Goal: Task Accomplishment & Management: Manage account settings

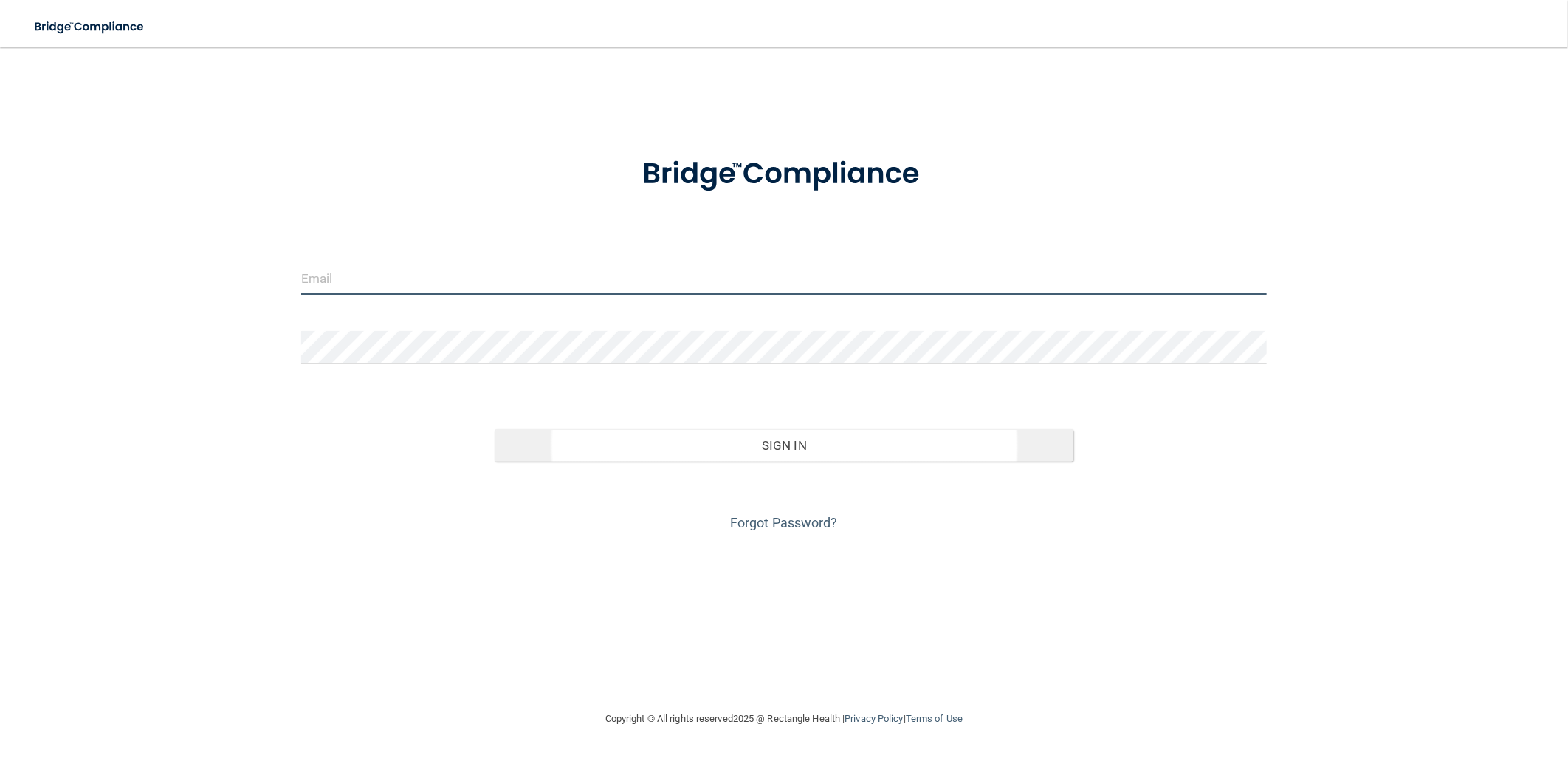
type input "[EMAIL_ADDRESS][DOMAIN_NAME]"
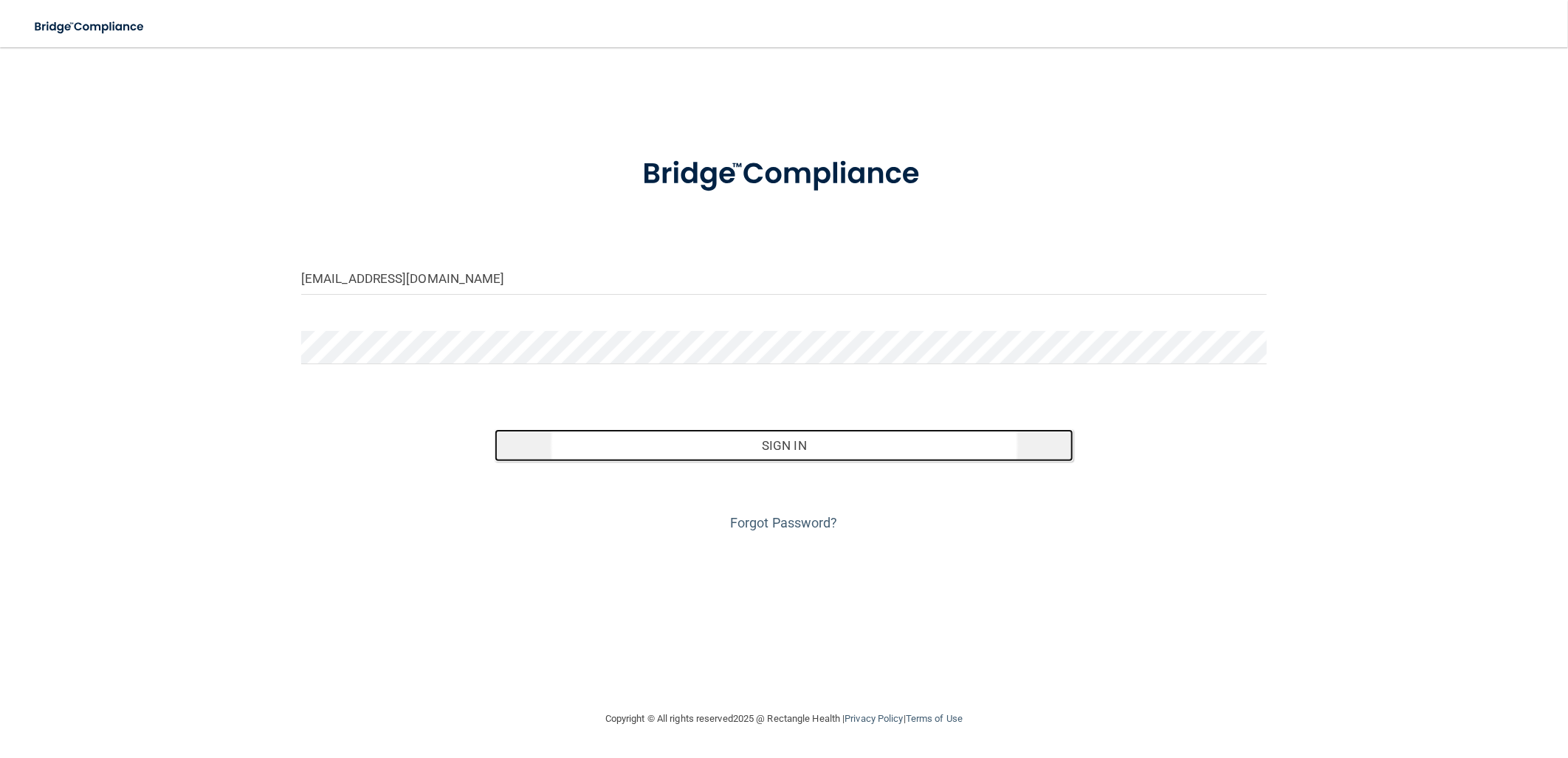
click at [784, 451] on button "Sign In" at bounding box center [784, 446] width 580 height 32
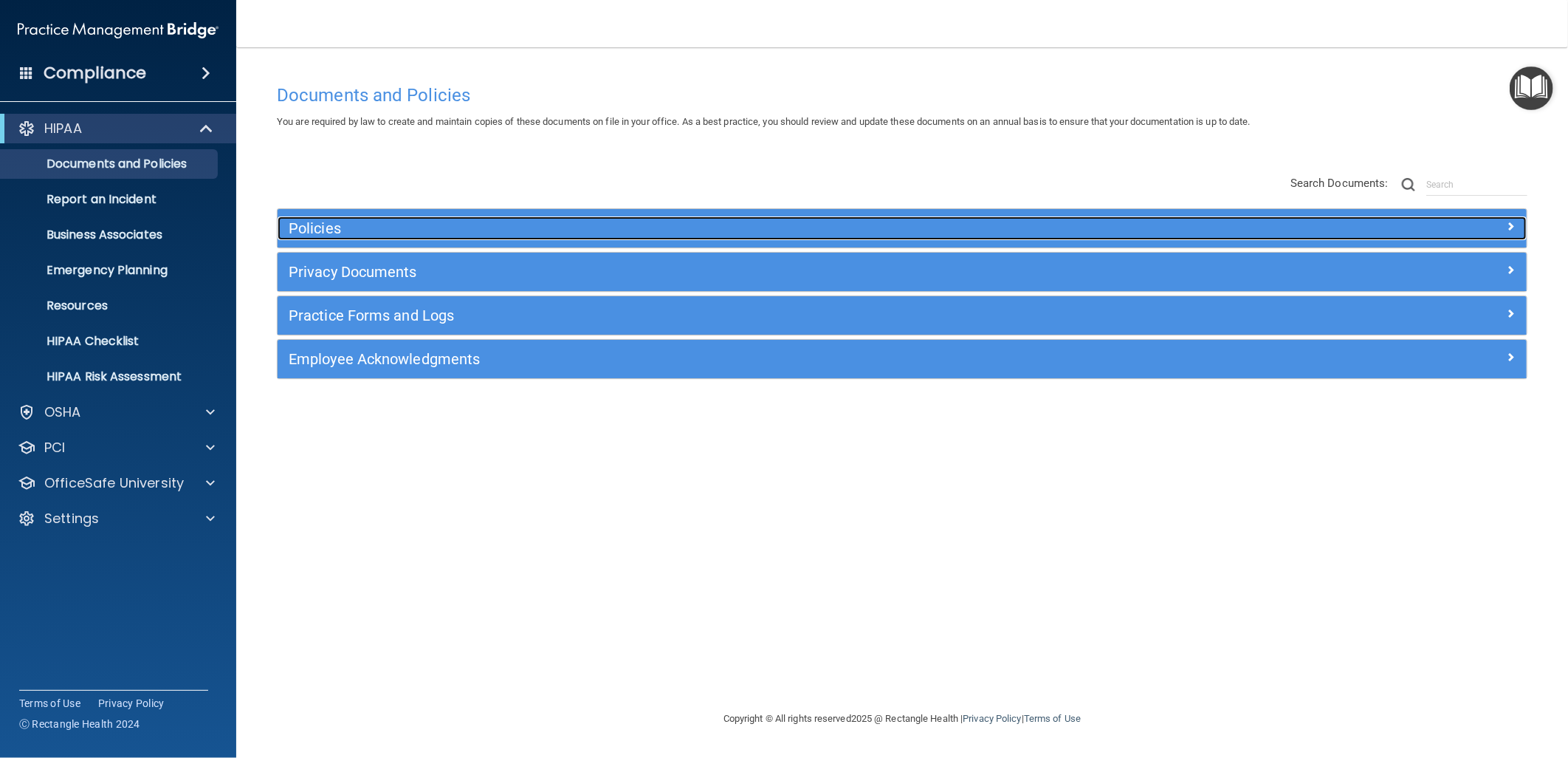
click at [652, 229] on h5 "Policies" at bounding box center [745, 228] width 915 height 16
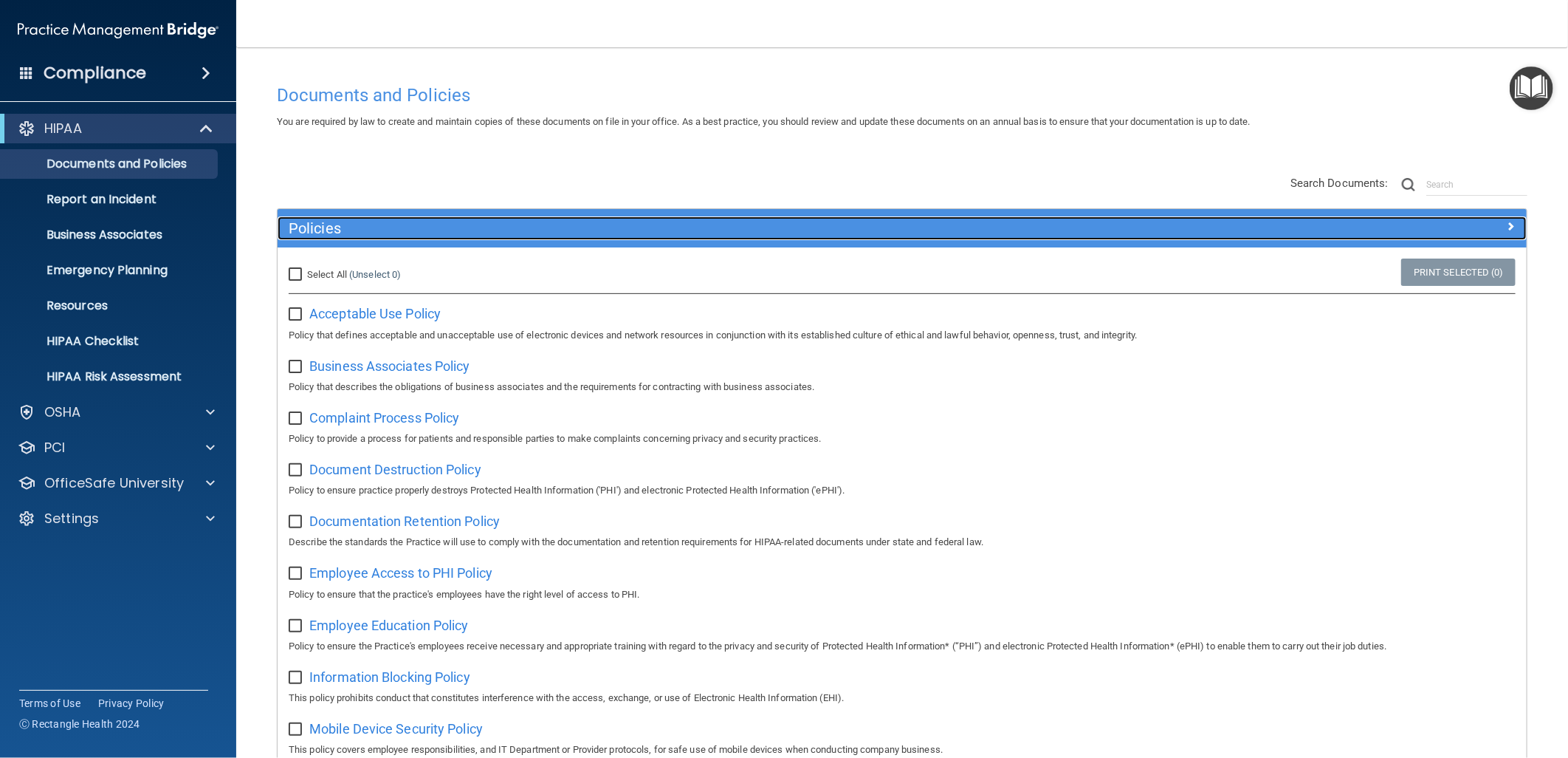
drag, startPoint x: 652, startPoint y: 229, endPoint x: 552, endPoint y: 223, distance: 100.2
click at [652, 230] on h5 "Policies" at bounding box center [745, 228] width 915 height 16
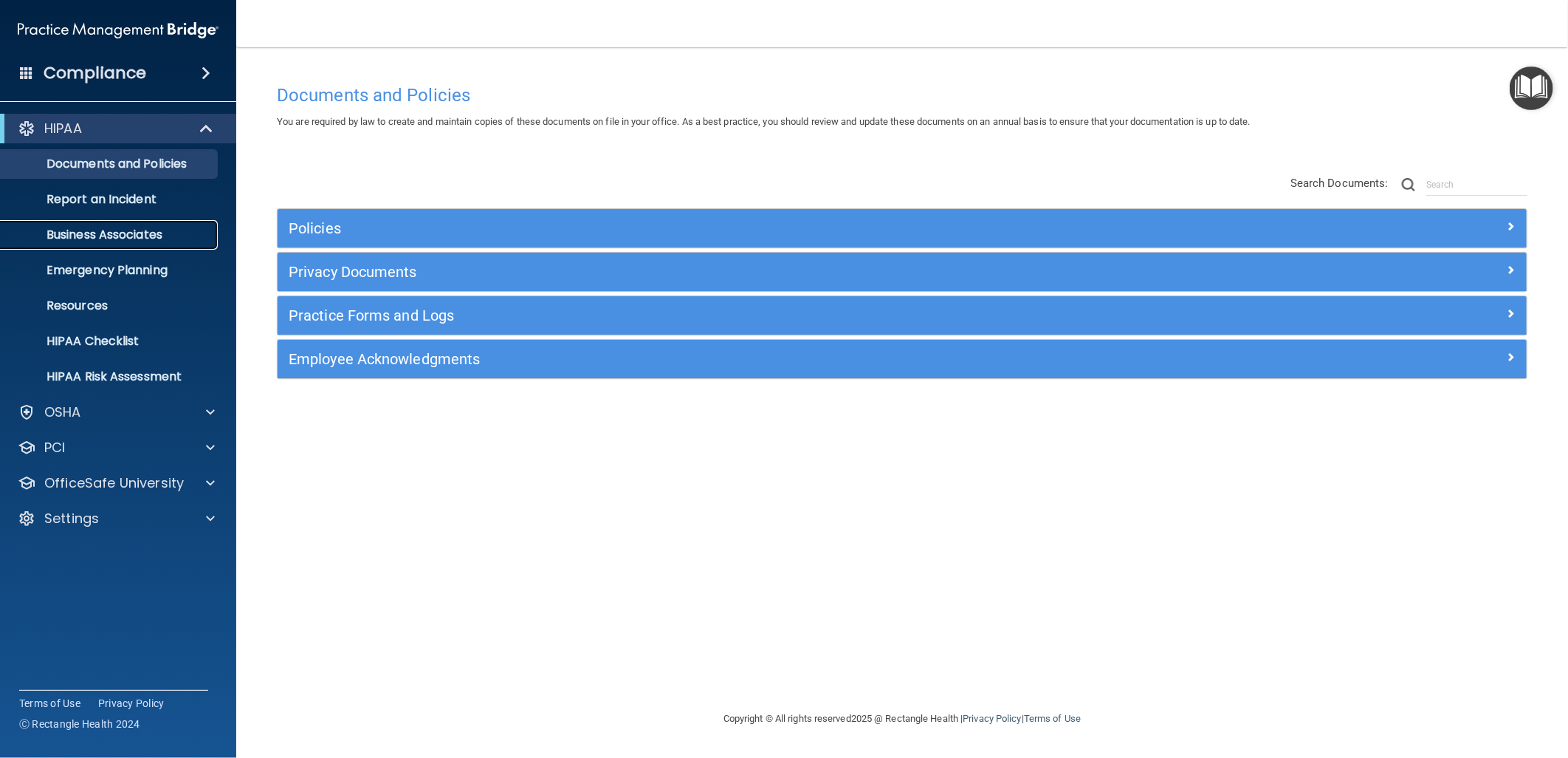
click at [170, 229] on p "Business Associates" at bounding box center [110, 235] width 201 height 15
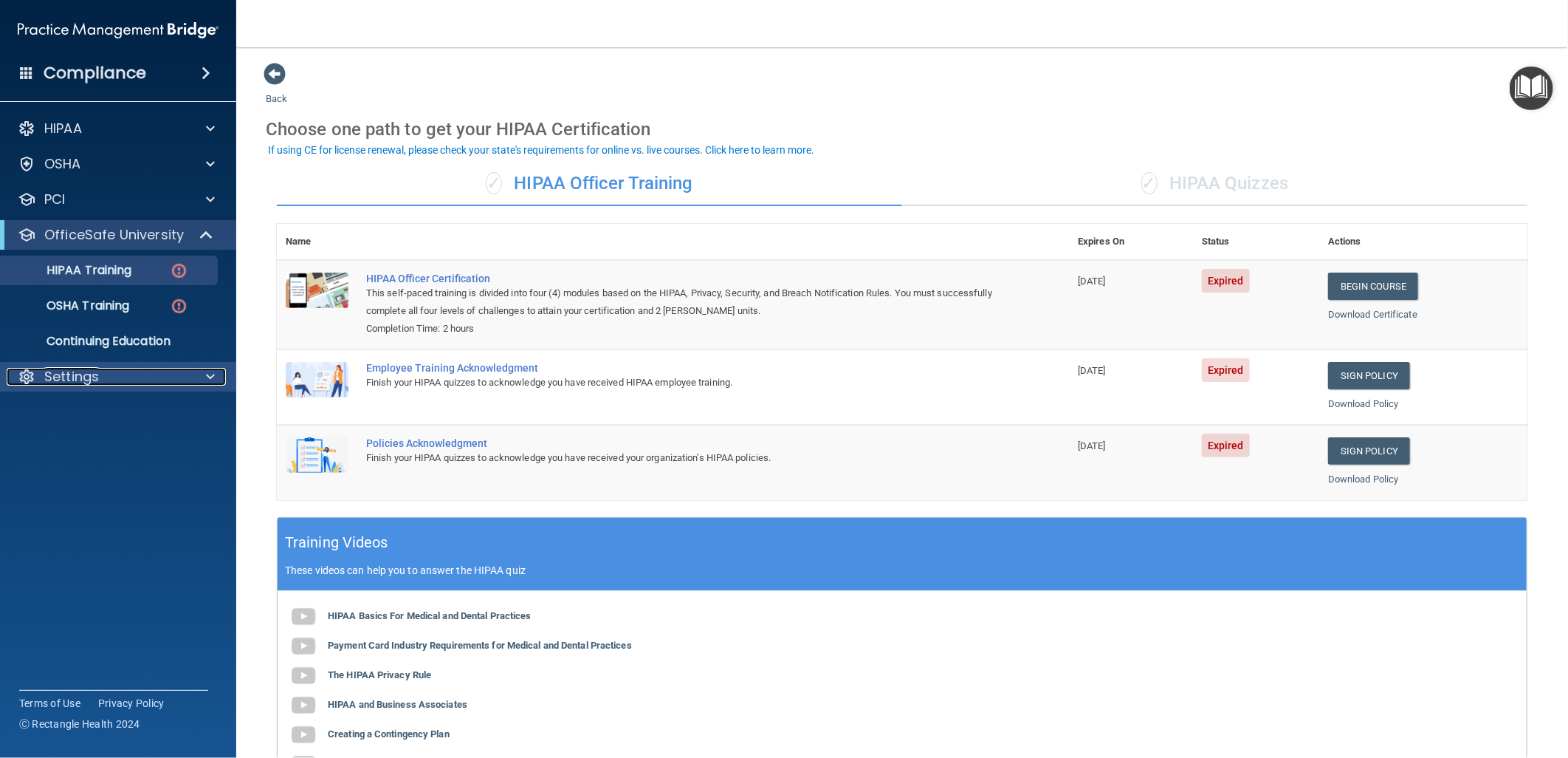
click at [113, 381] on div "Settings" at bounding box center [98, 377] width 183 height 18
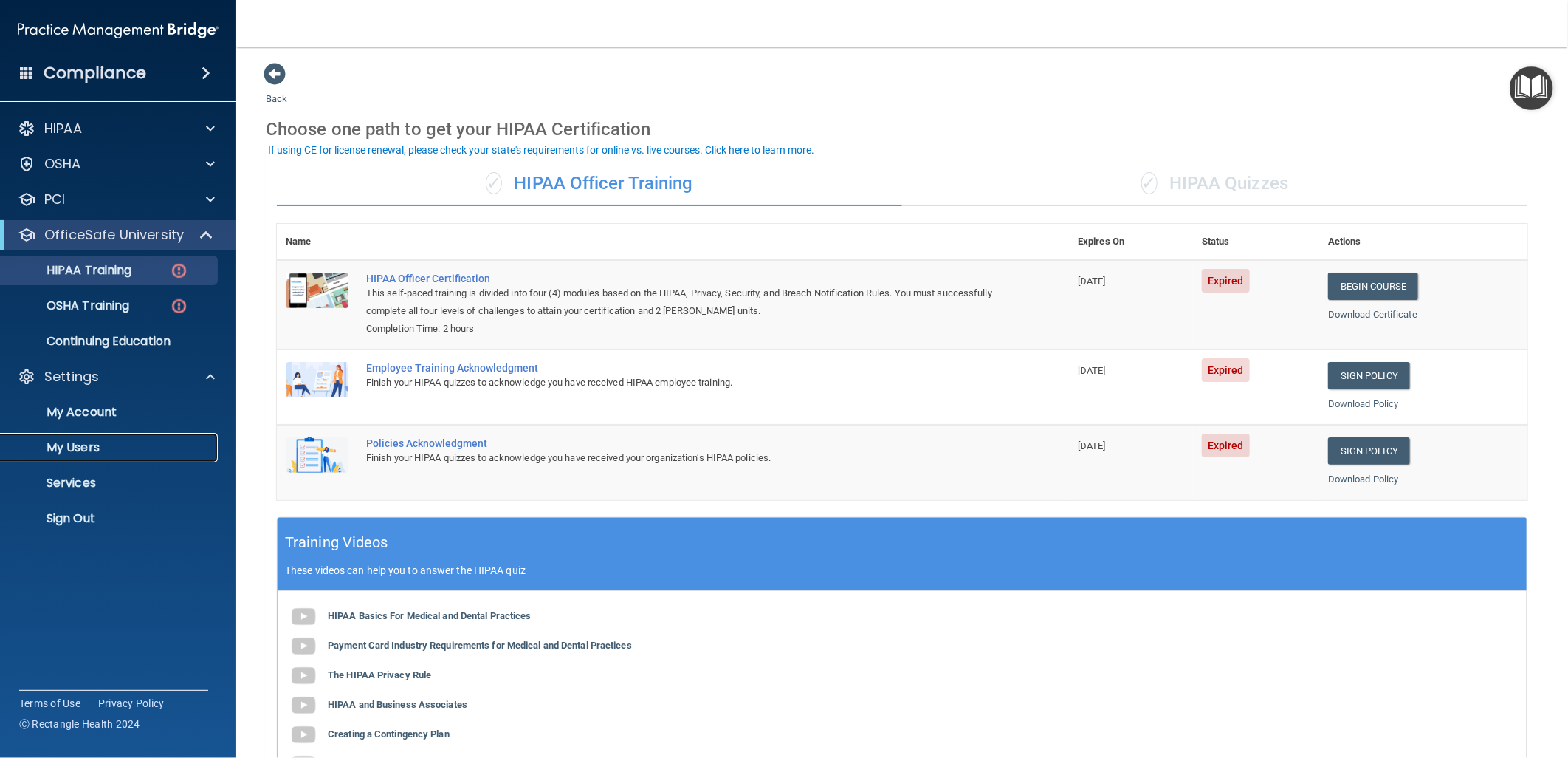
click at [99, 438] on link "My Users" at bounding box center [101, 447] width 233 height 29
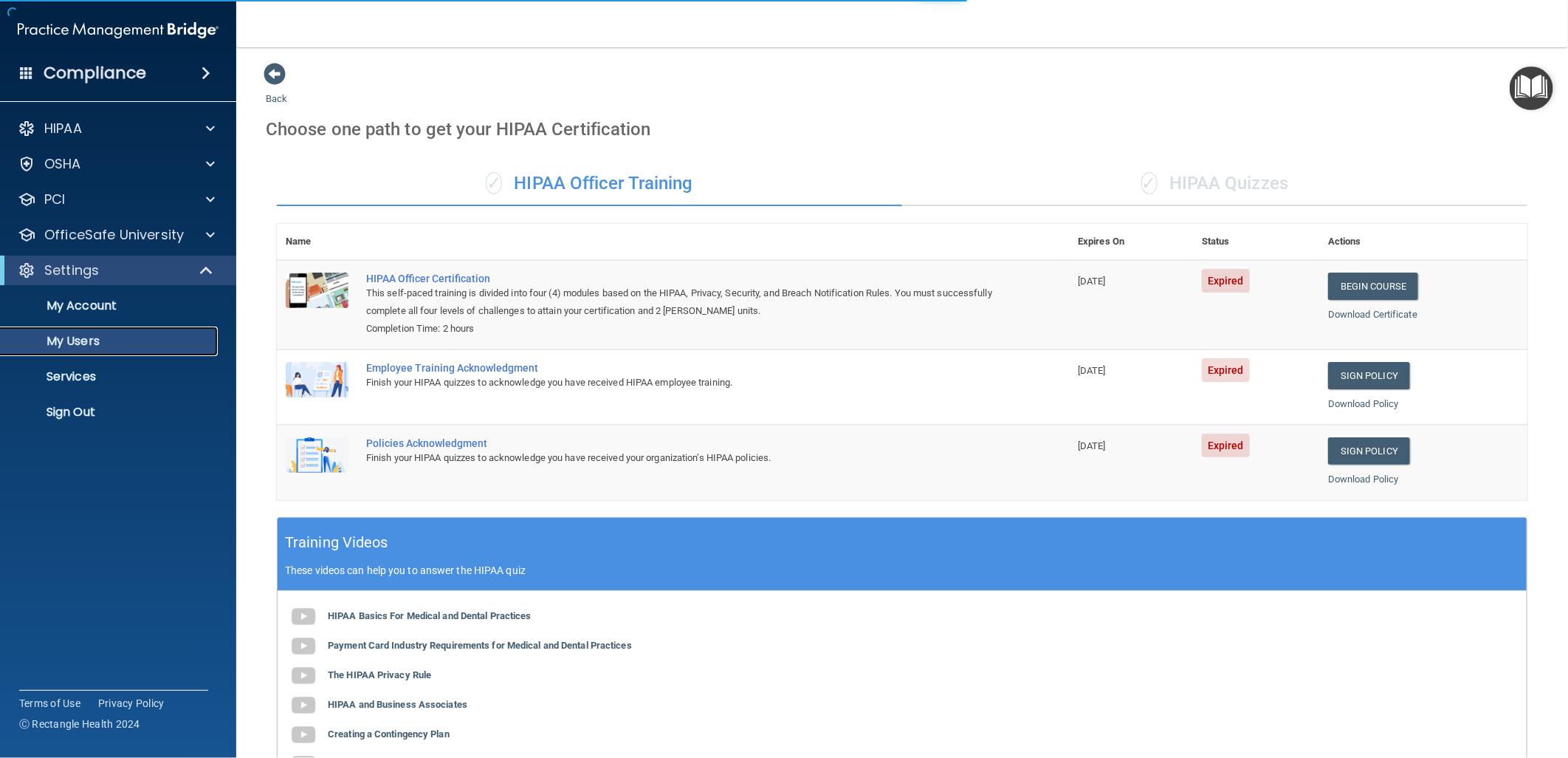
select select "20"
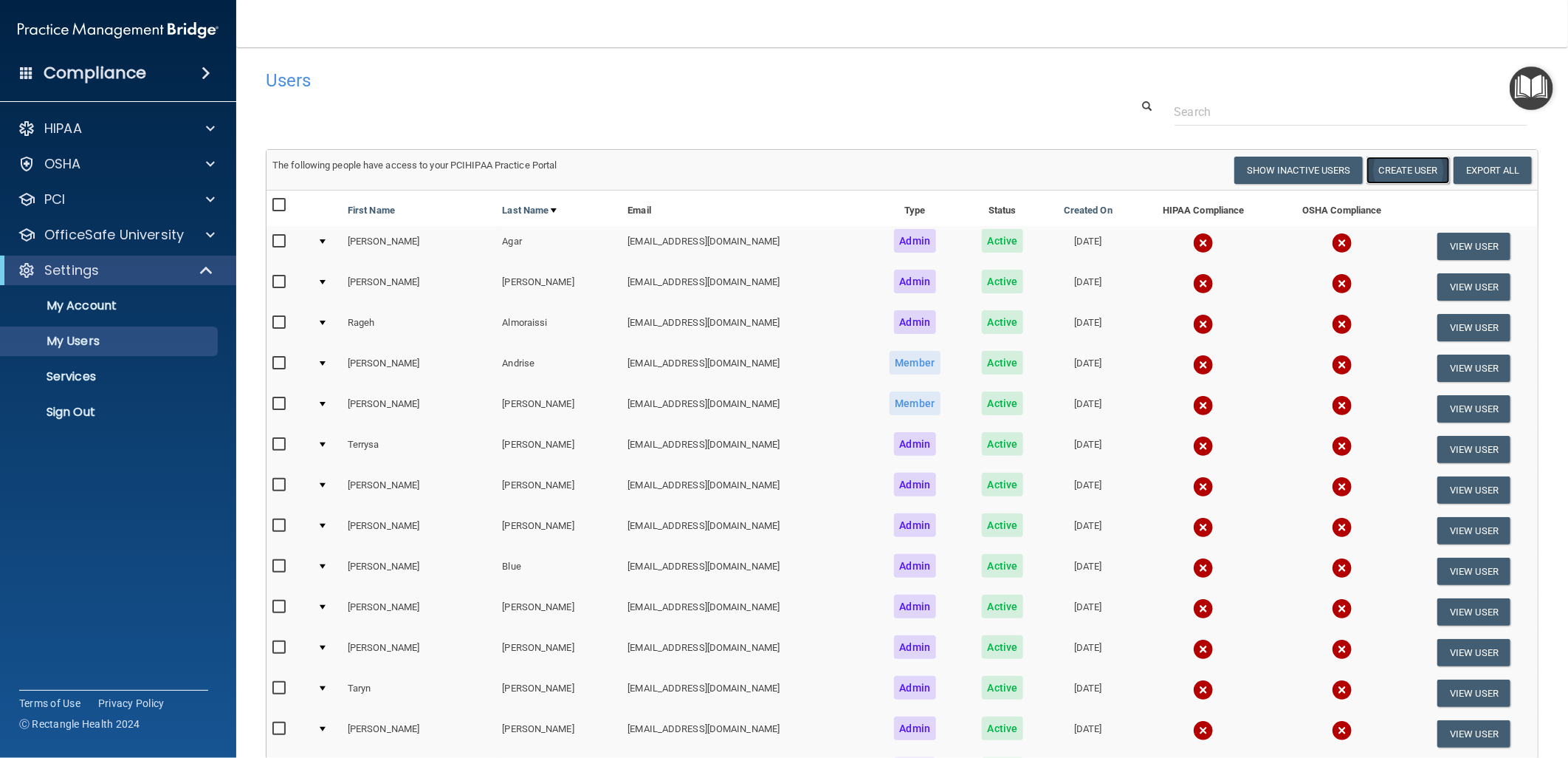
click at [1402, 174] on button "Create User" at bounding box center [1408, 169] width 83 height 27
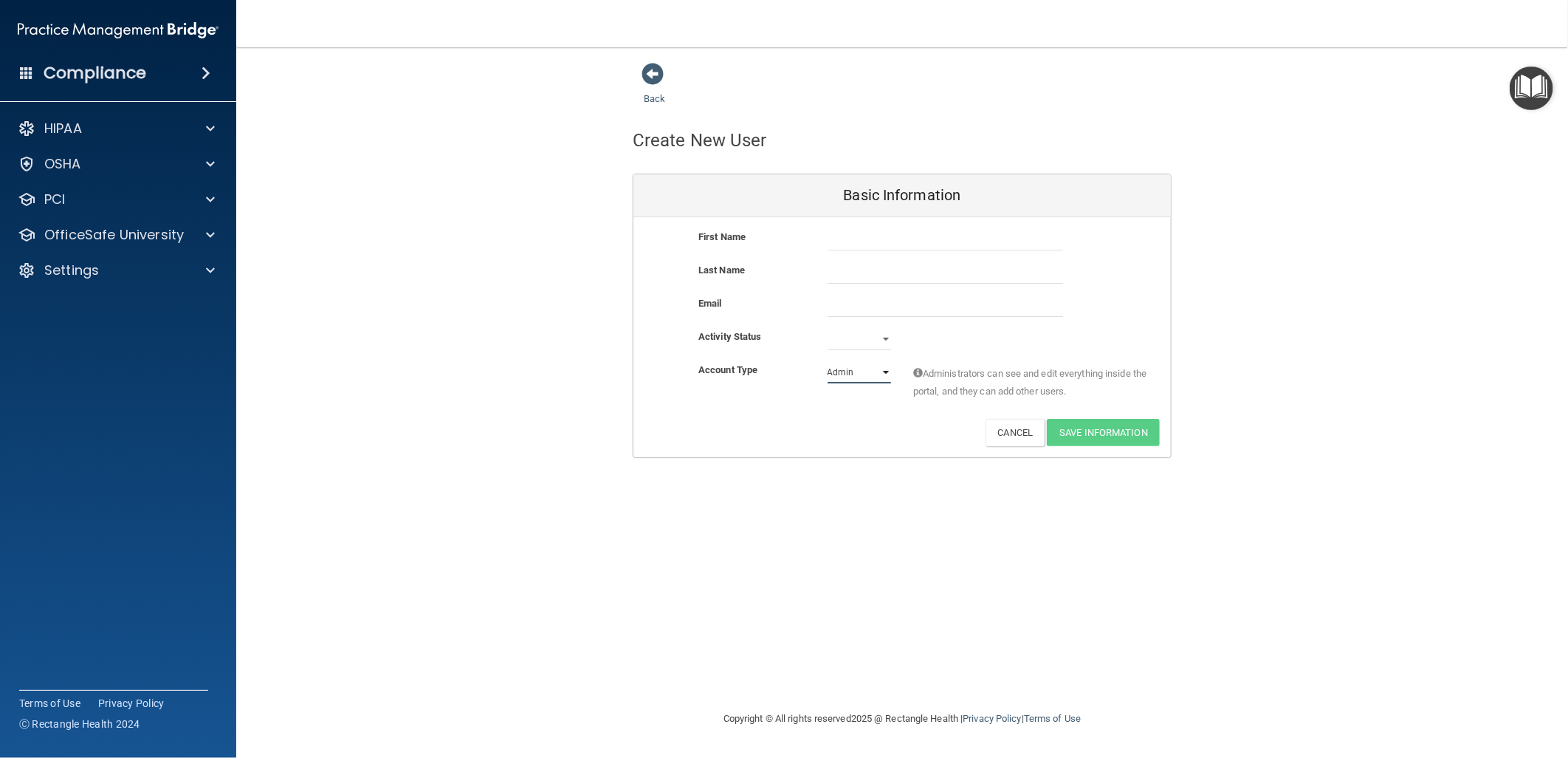
click at [883, 372] on select "Admin Member" at bounding box center [859, 372] width 63 height 22
click at [884, 370] on select "Admin Member" at bounding box center [859, 372] width 63 height 22
click at [123, 233] on p "OfficeSafe University" at bounding box center [114, 235] width 140 height 18
click at [126, 339] on p "Continuing Education" at bounding box center [110, 342] width 201 height 15
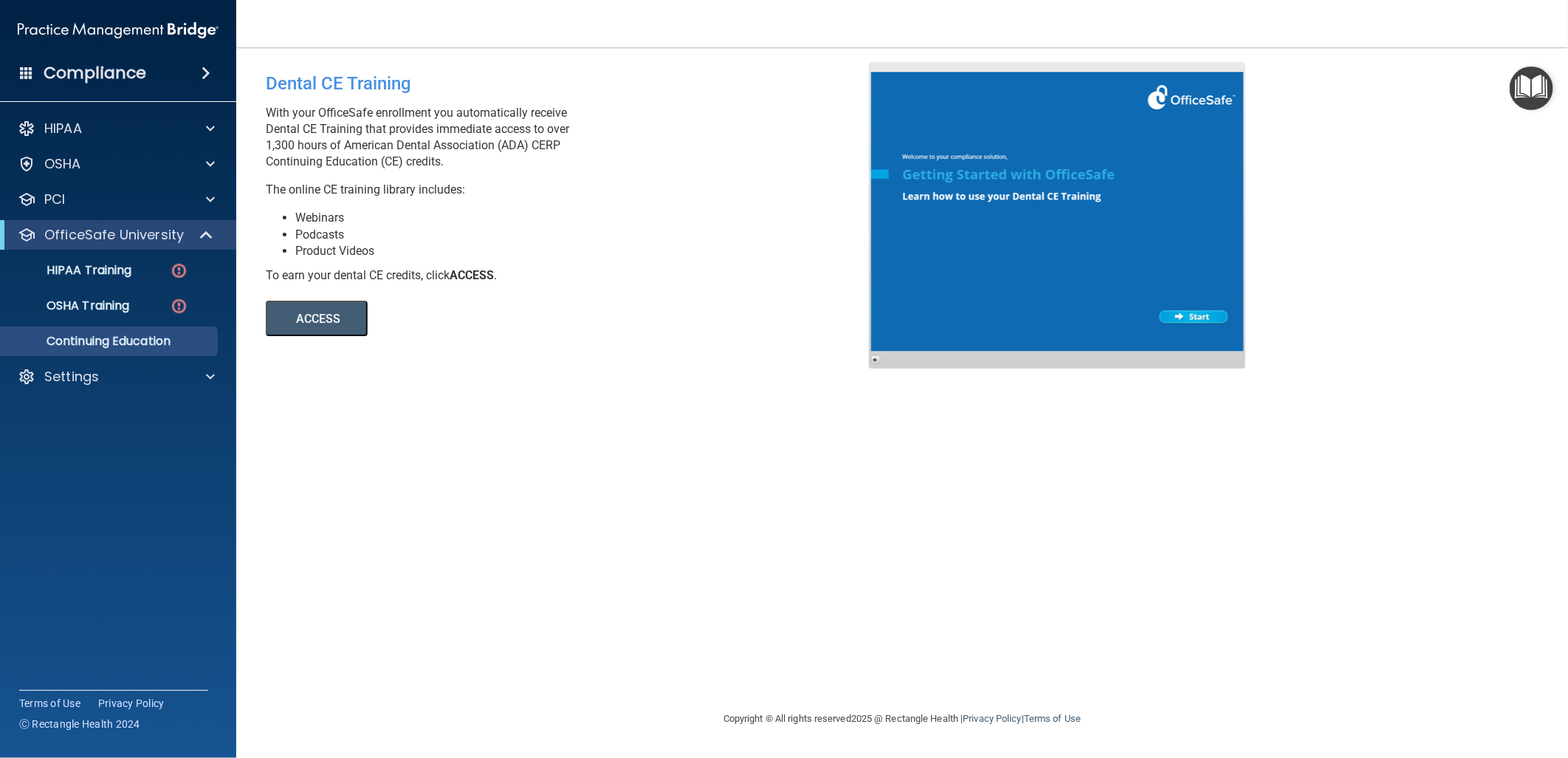
click at [26, 74] on span at bounding box center [26, 72] width 13 height 13
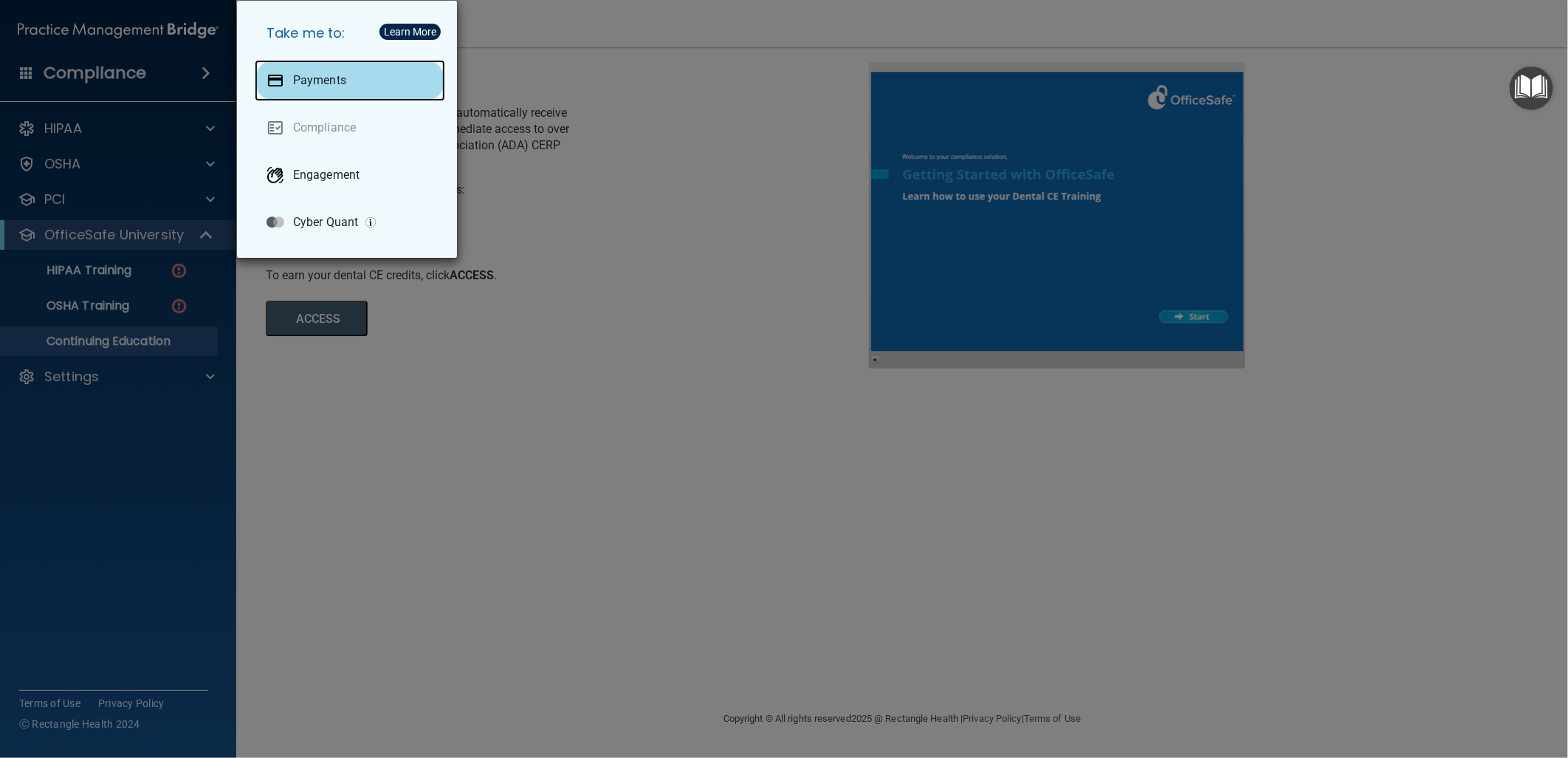
click at [327, 74] on p "Payments" at bounding box center [320, 80] width 53 height 15
